Goal: Task Accomplishment & Management: Manage account settings

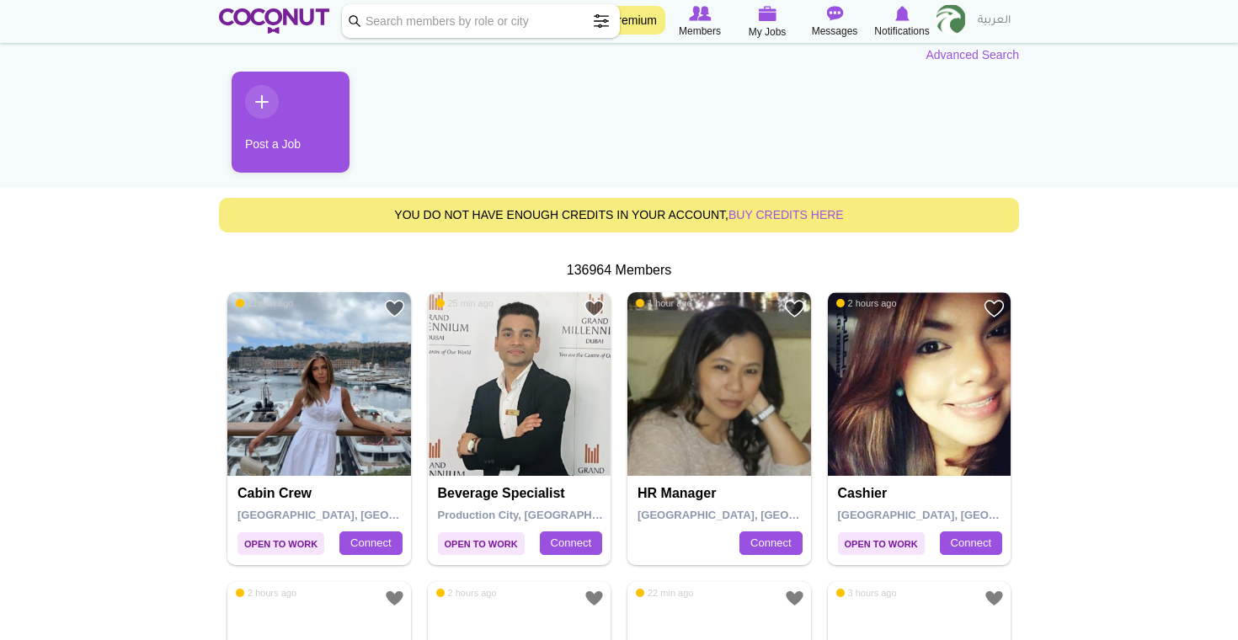
scroll to position [162, 0]
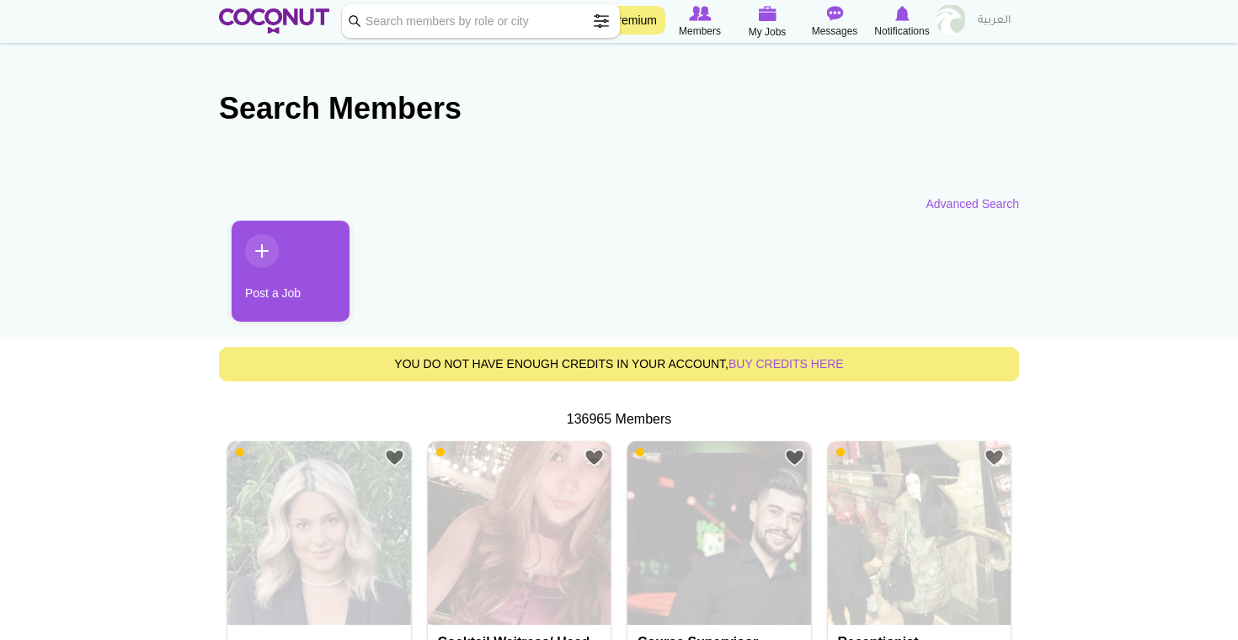
scroll to position [162, 0]
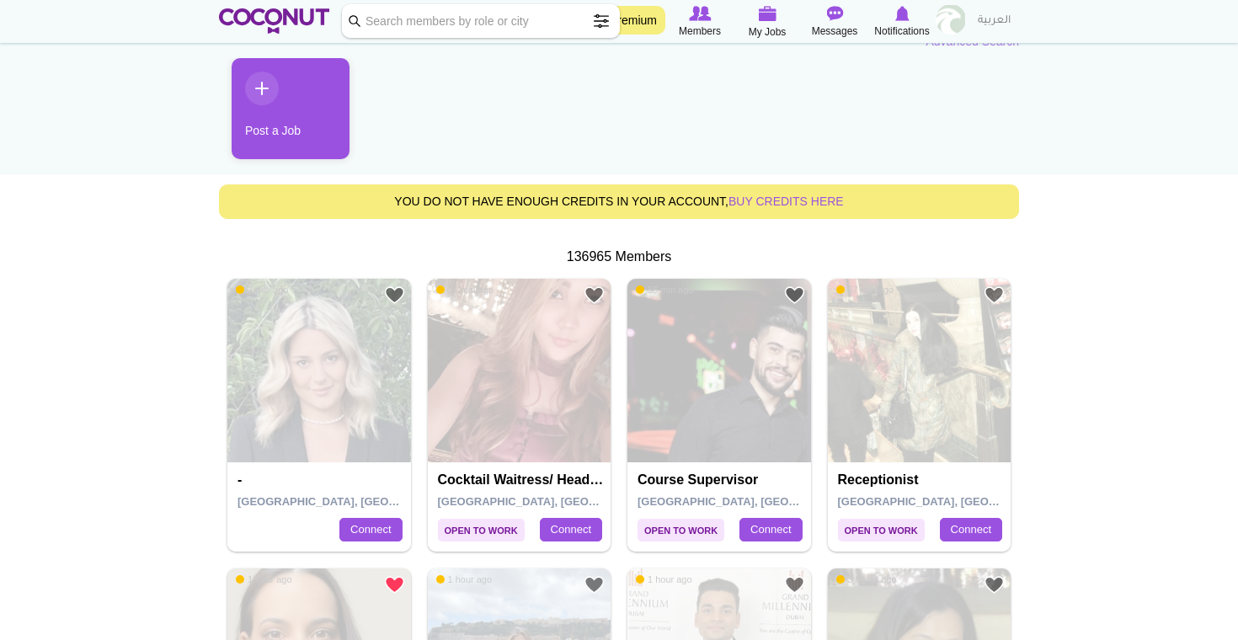
click at [338, 408] on img at bounding box center [319, 371] width 184 height 184
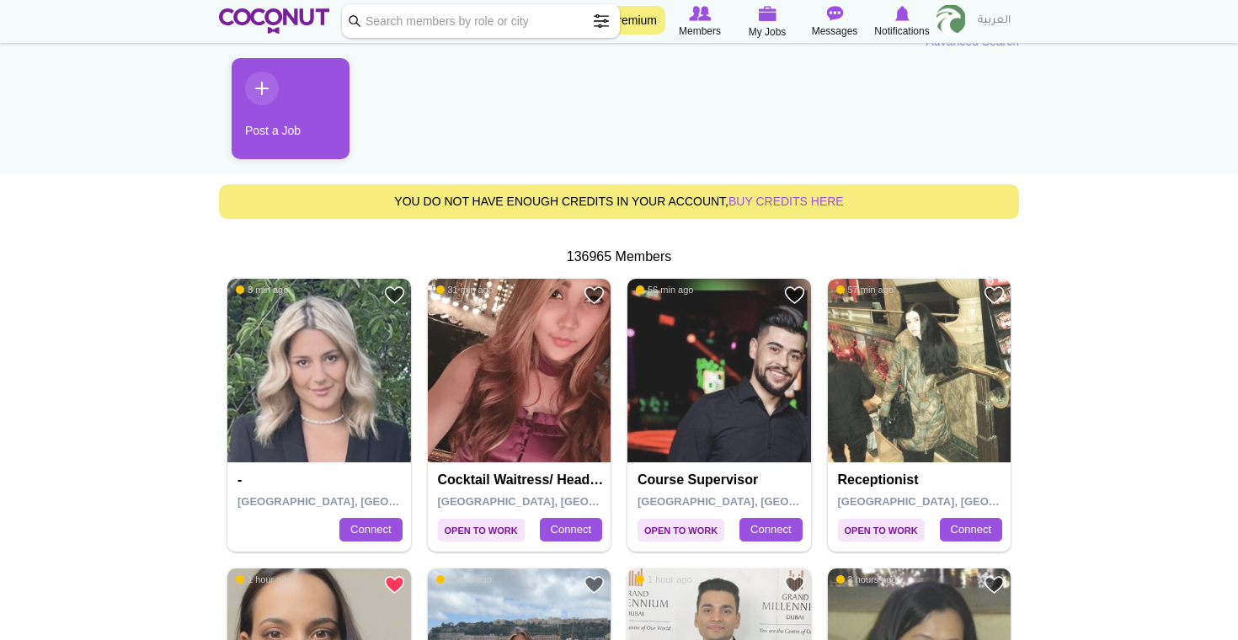
scroll to position [0, 0]
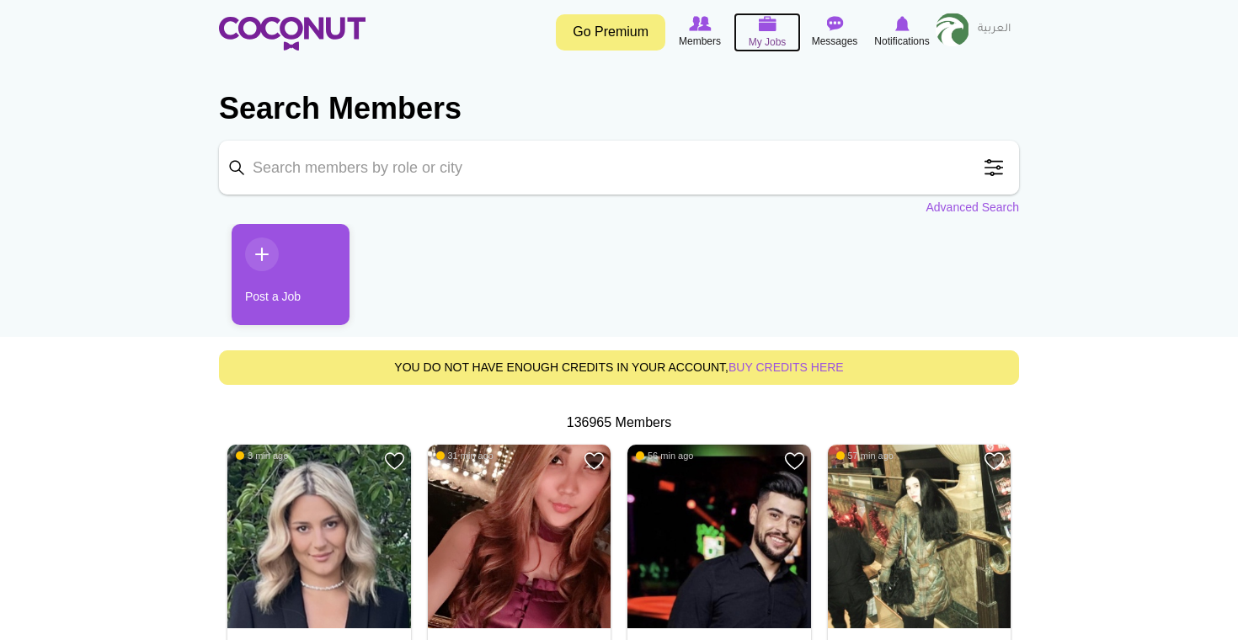
click at [773, 32] on icon at bounding box center [767, 23] width 64 height 19
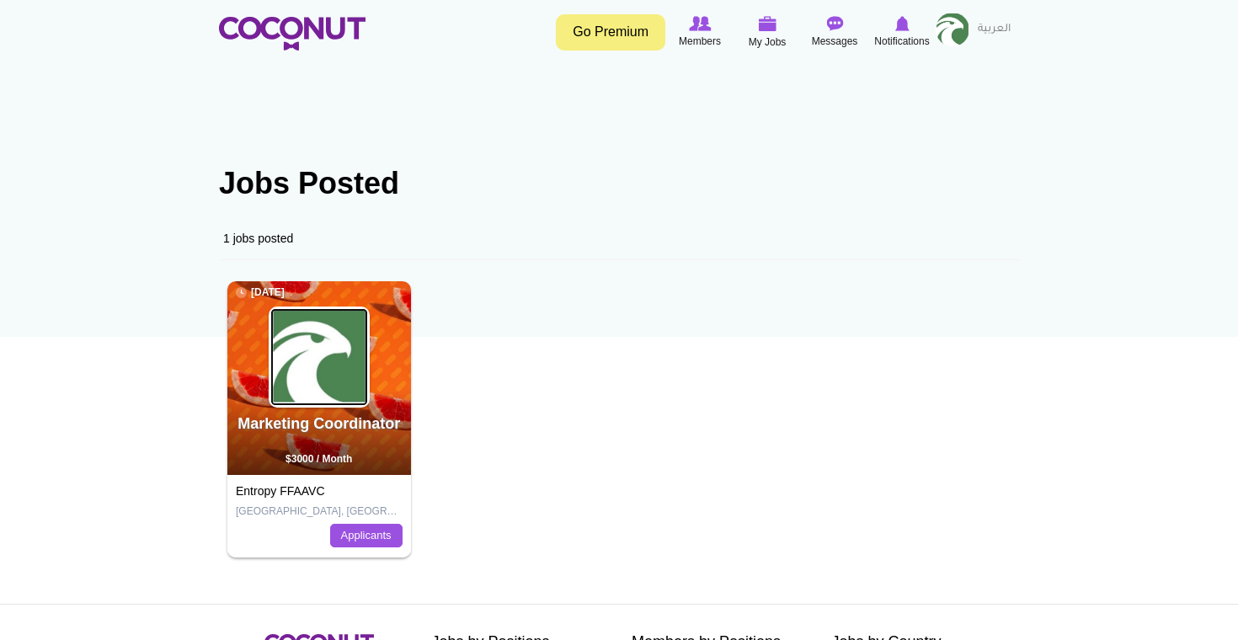
click at [332, 385] on img at bounding box center [319, 357] width 98 height 98
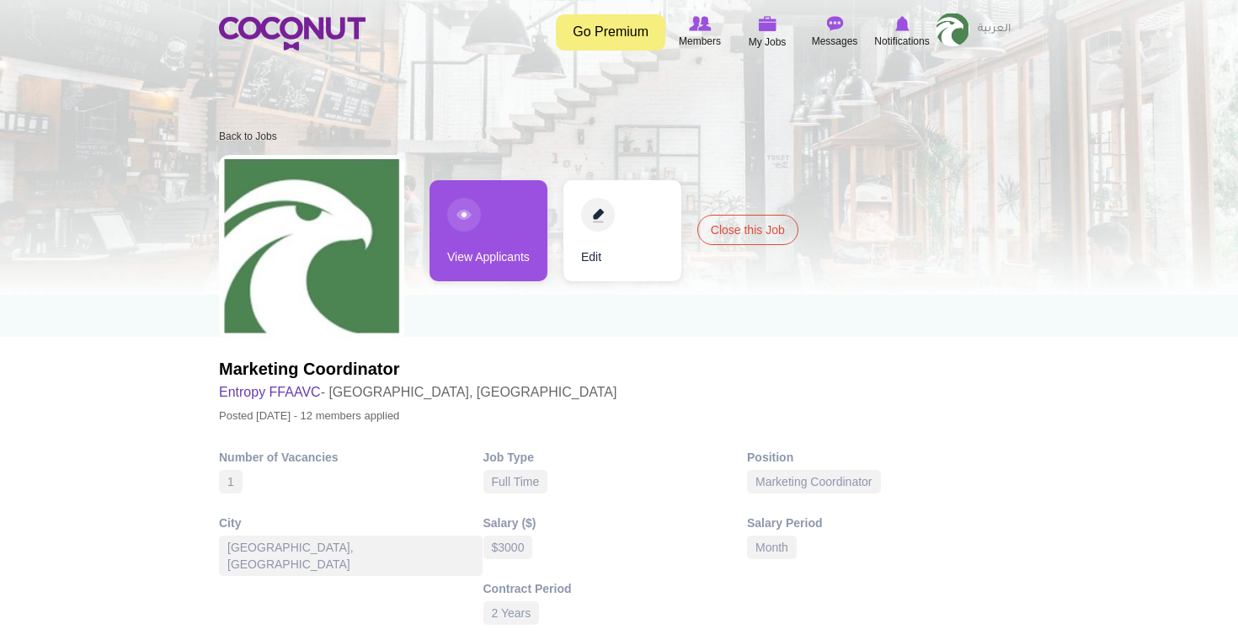
click at [498, 233] on link "View Applicants" at bounding box center [488, 230] width 118 height 101
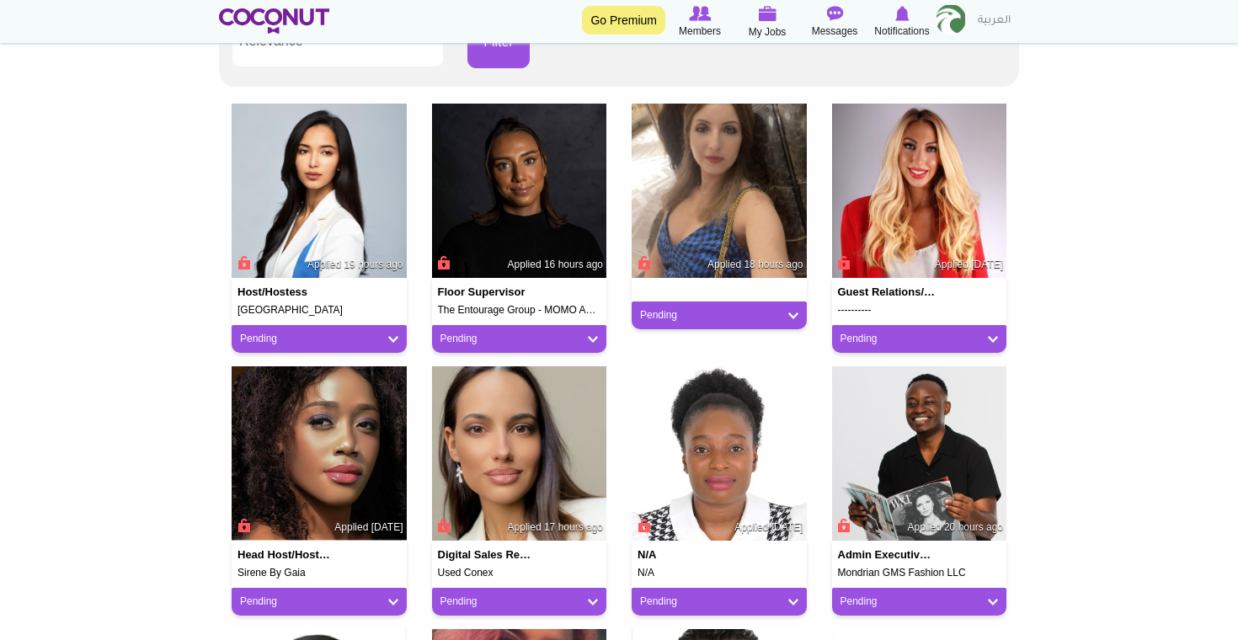
scroll to position [340, 0]
